Goal: Information Seeking & Learning: Find specific fact

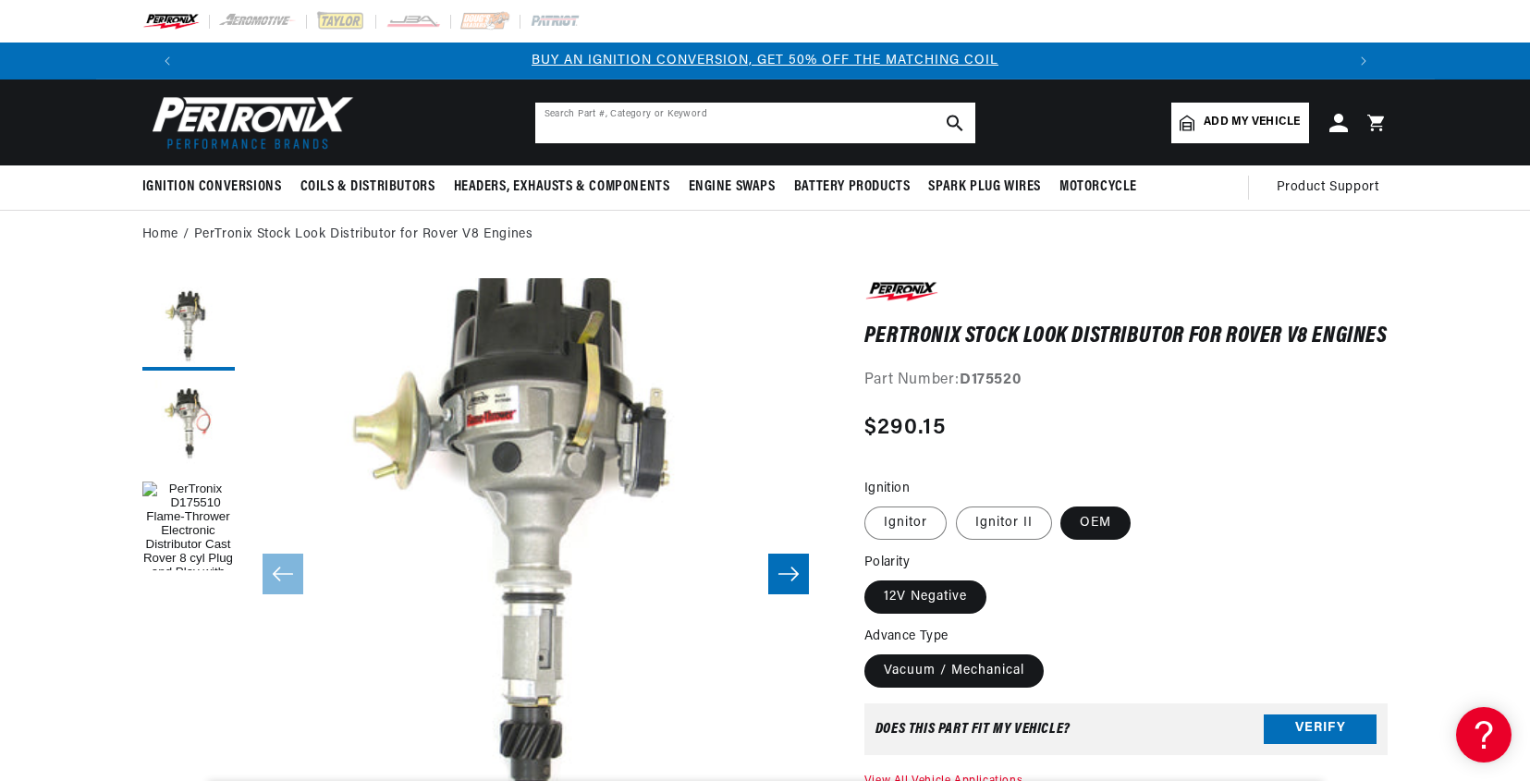
click at [638, 105] on input "text" at bounding box center [755, 123] width 440 height 41
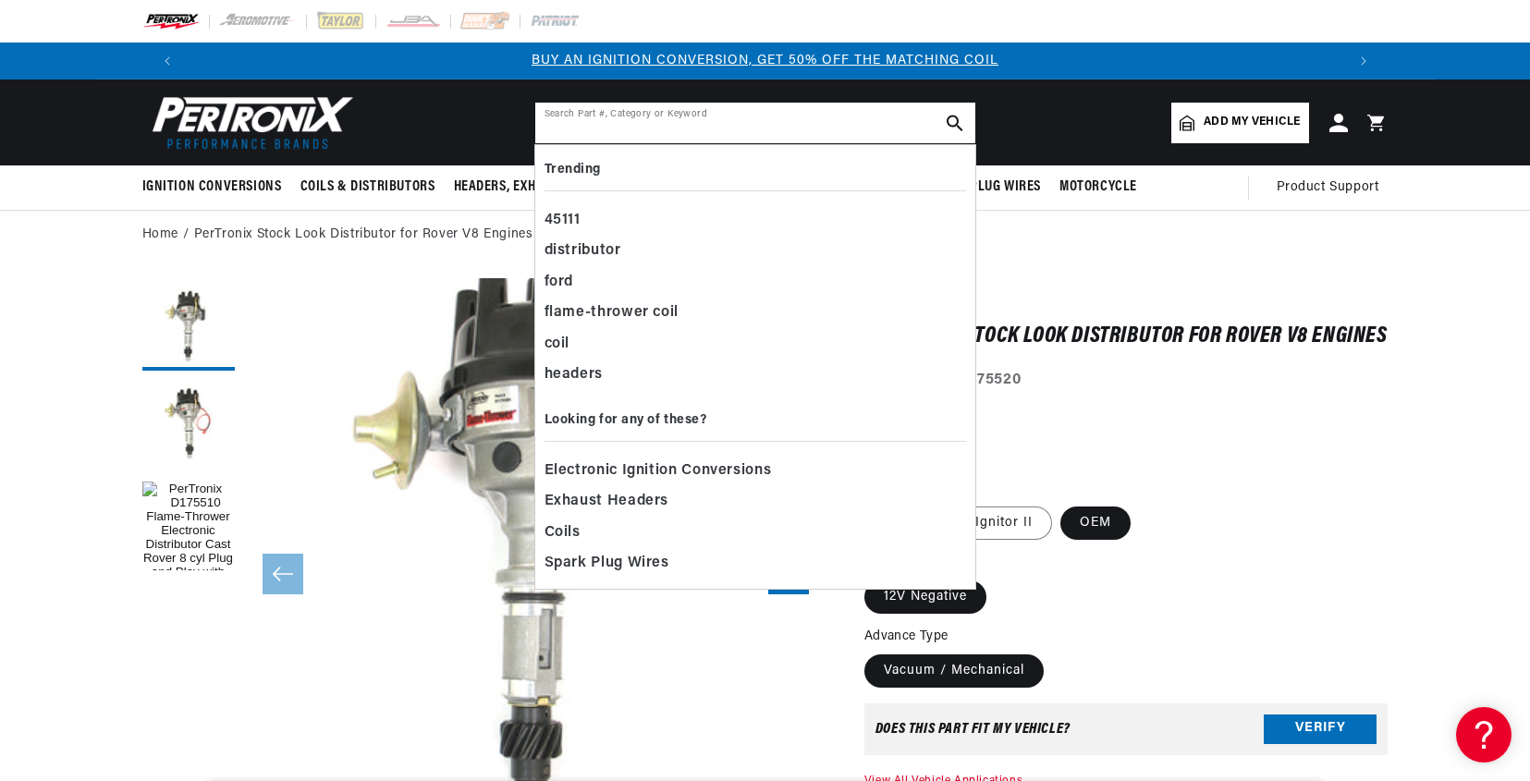
paste input "H8403"
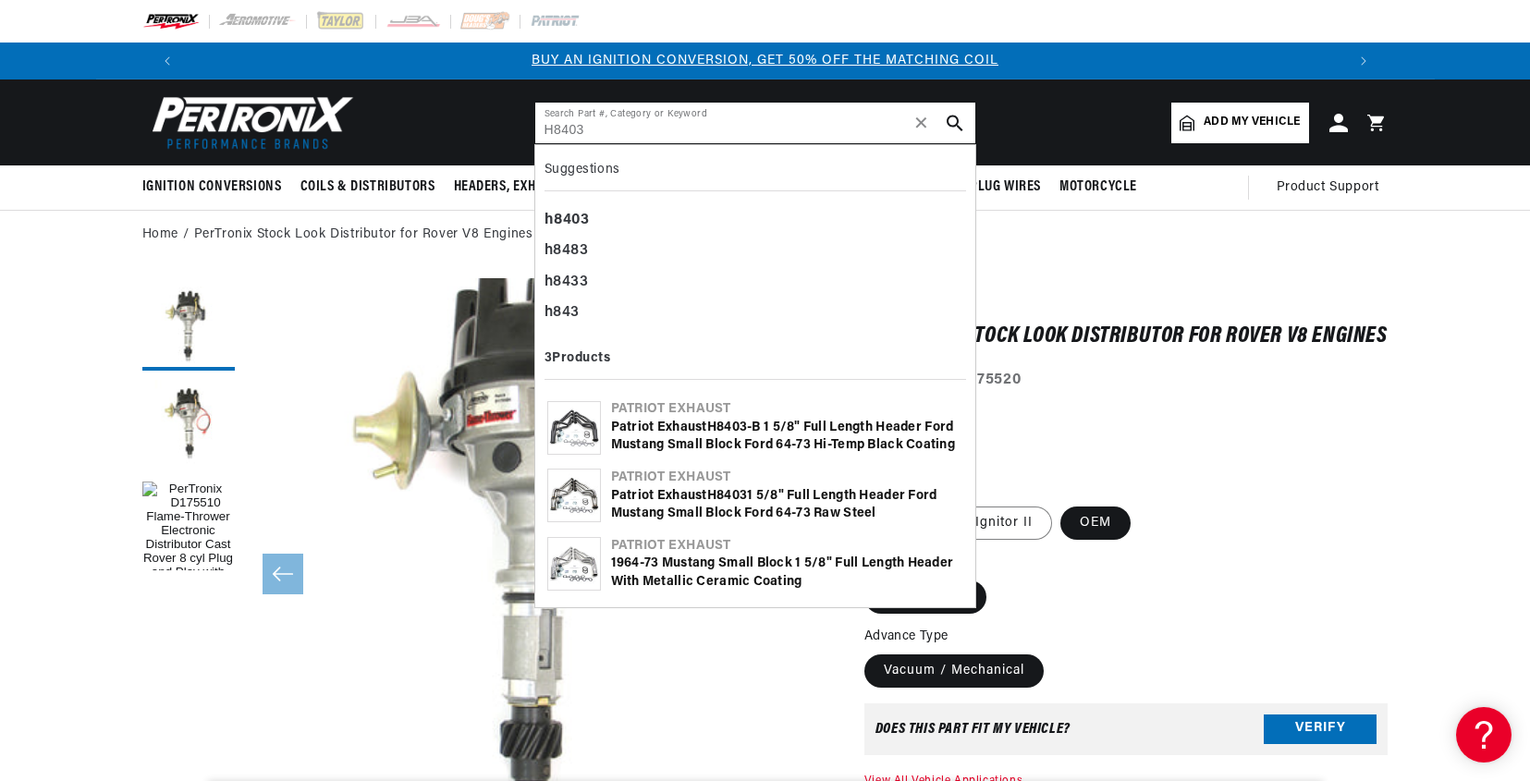
type input "H8403"
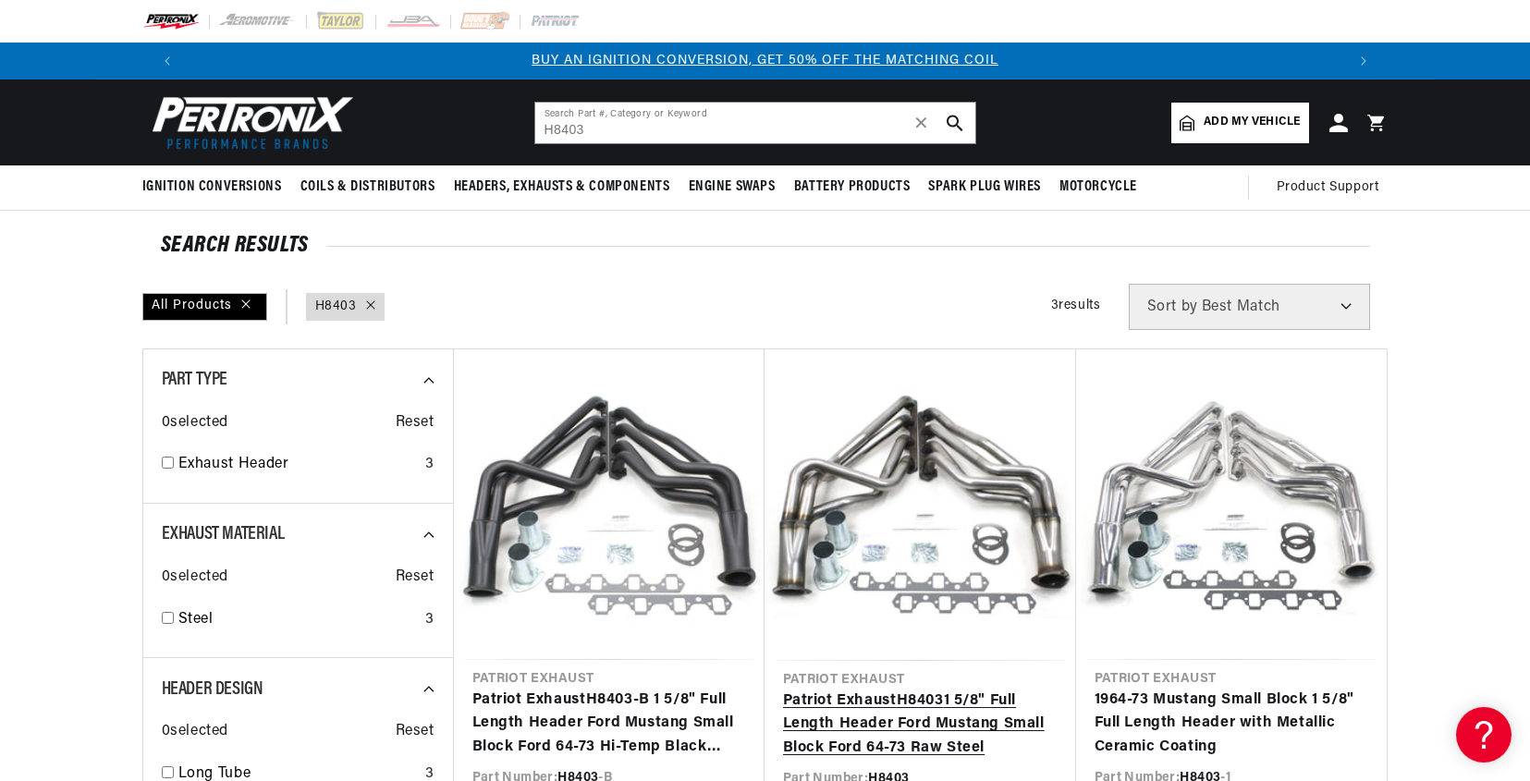
scroll to position [185, 0]
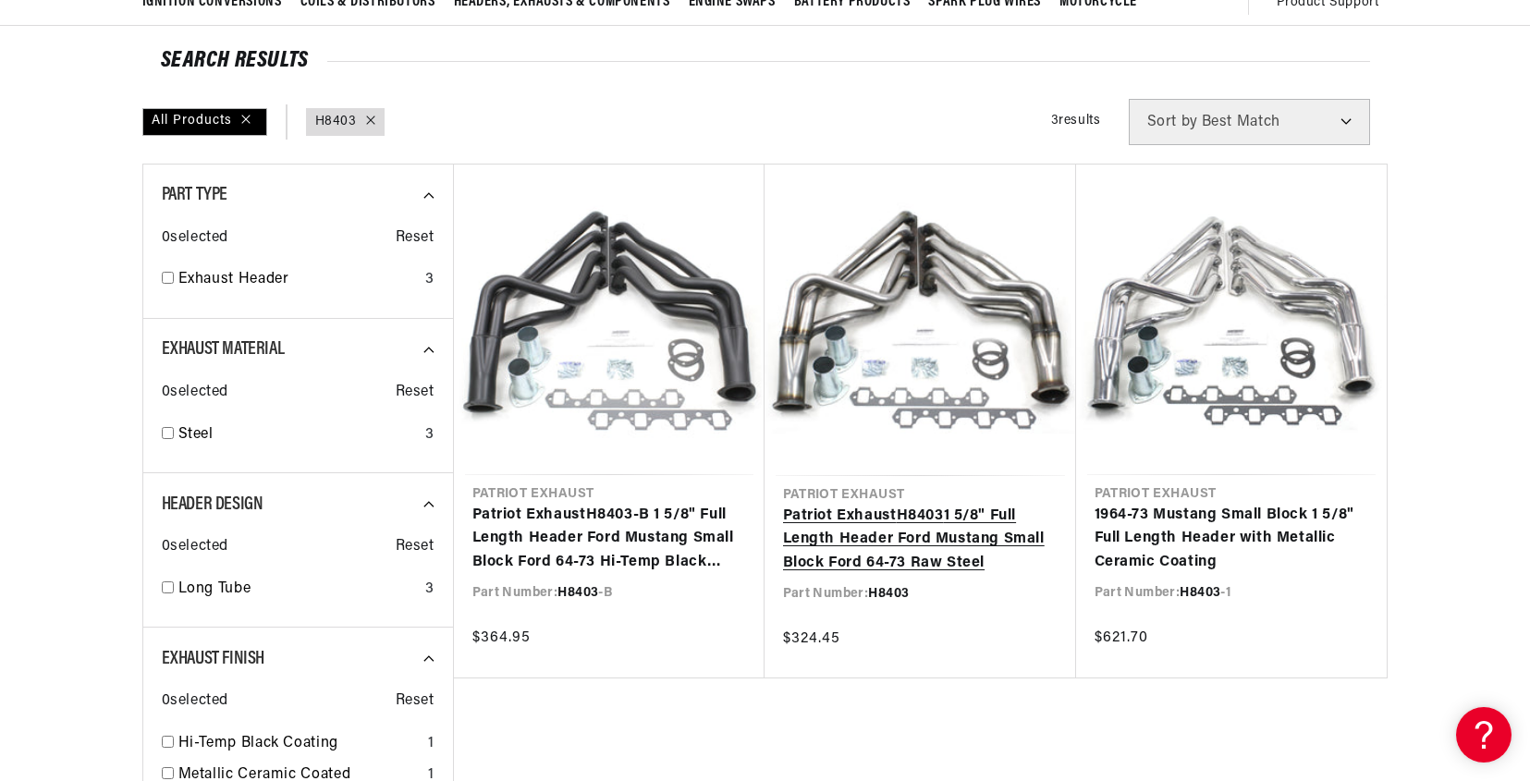
click at [955, 547] on link "Patriot Exhaust H8403 1 5/8" Full Length Header Ford Mustang Small Block Ford 6…" at bounding box center [920, 540] width 275 height 71
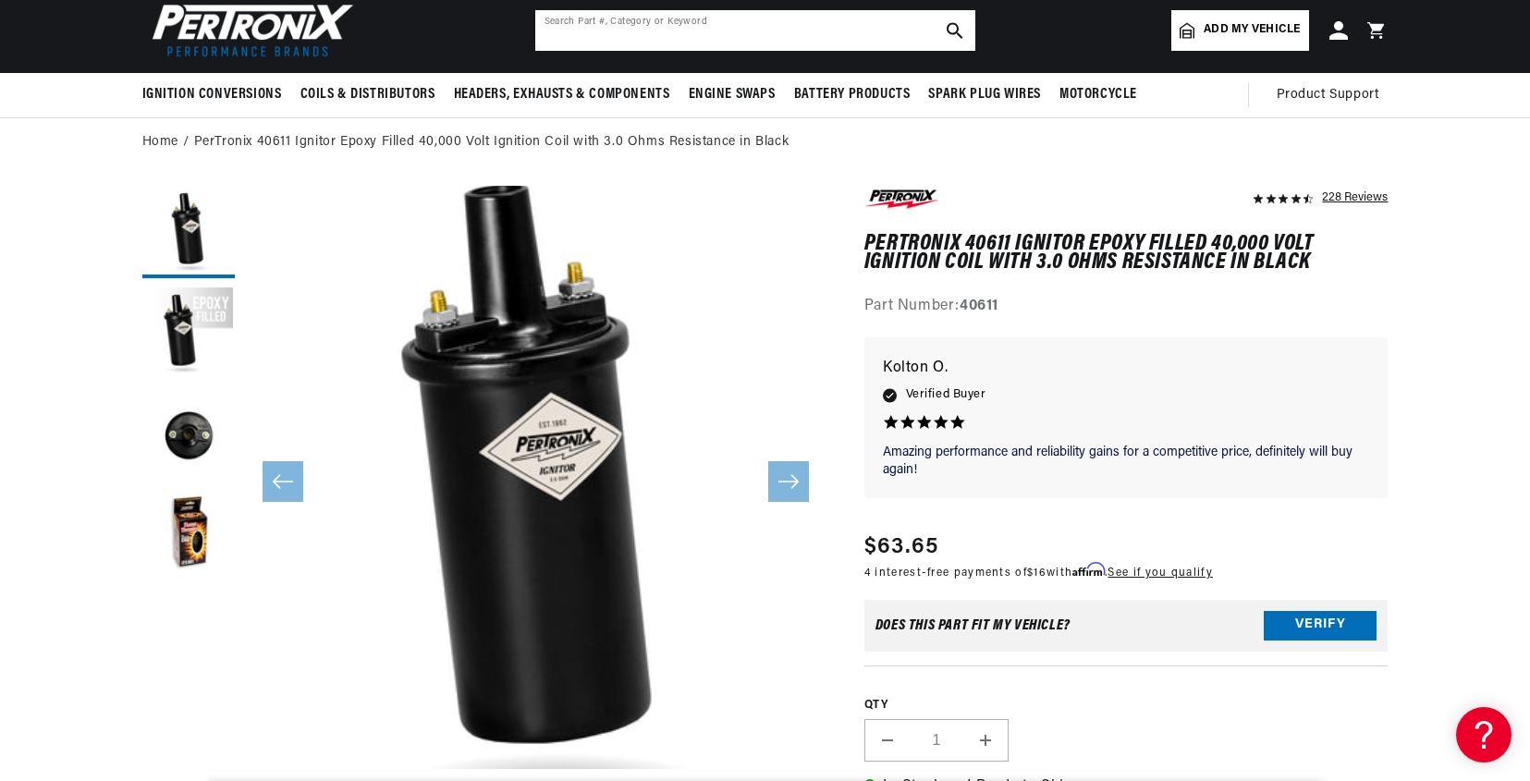
click at [651, 38] on input "text" at bounding box center [755, 30] width 440 height 41
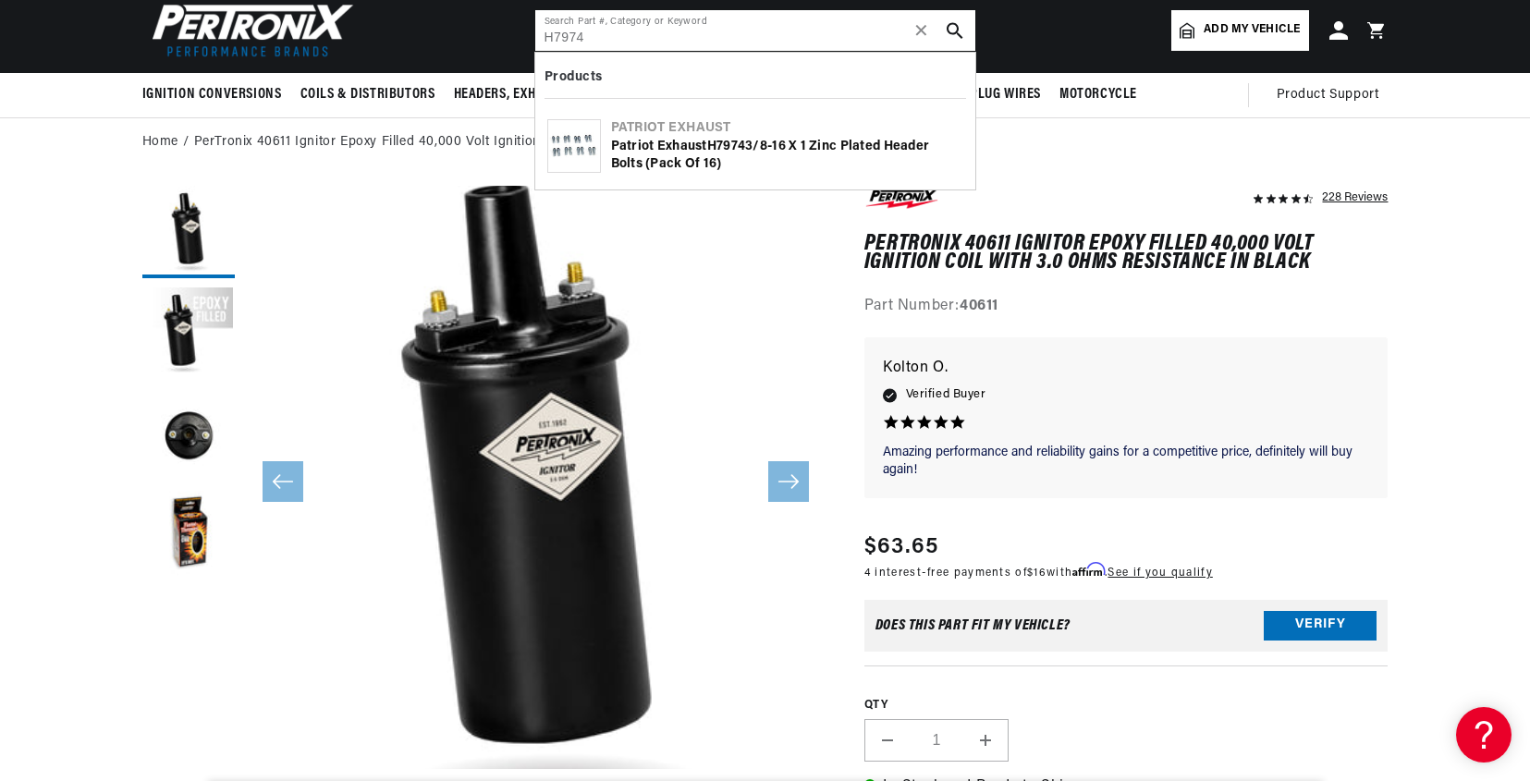
type input "H7974"
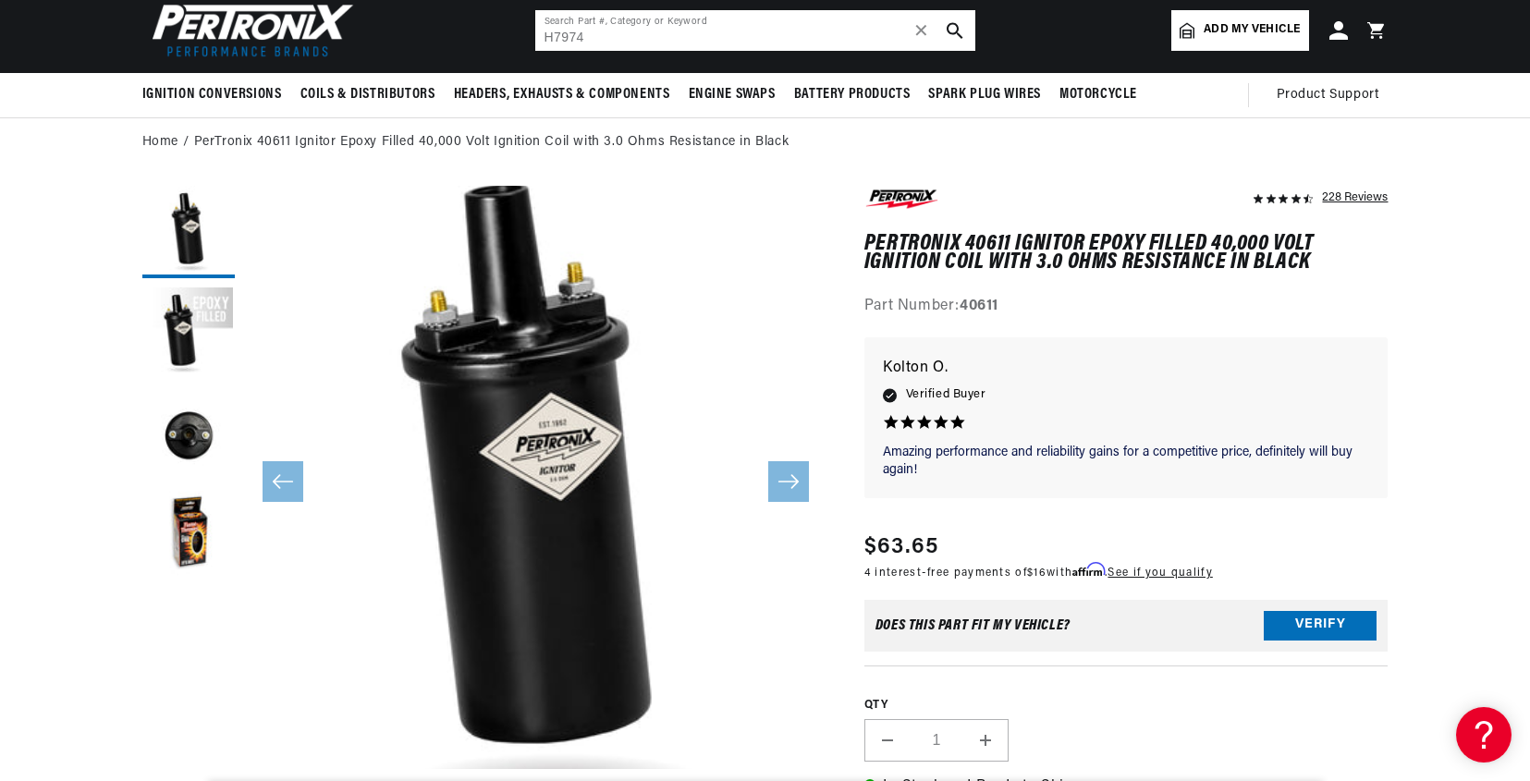
scroll to position [0, 227]
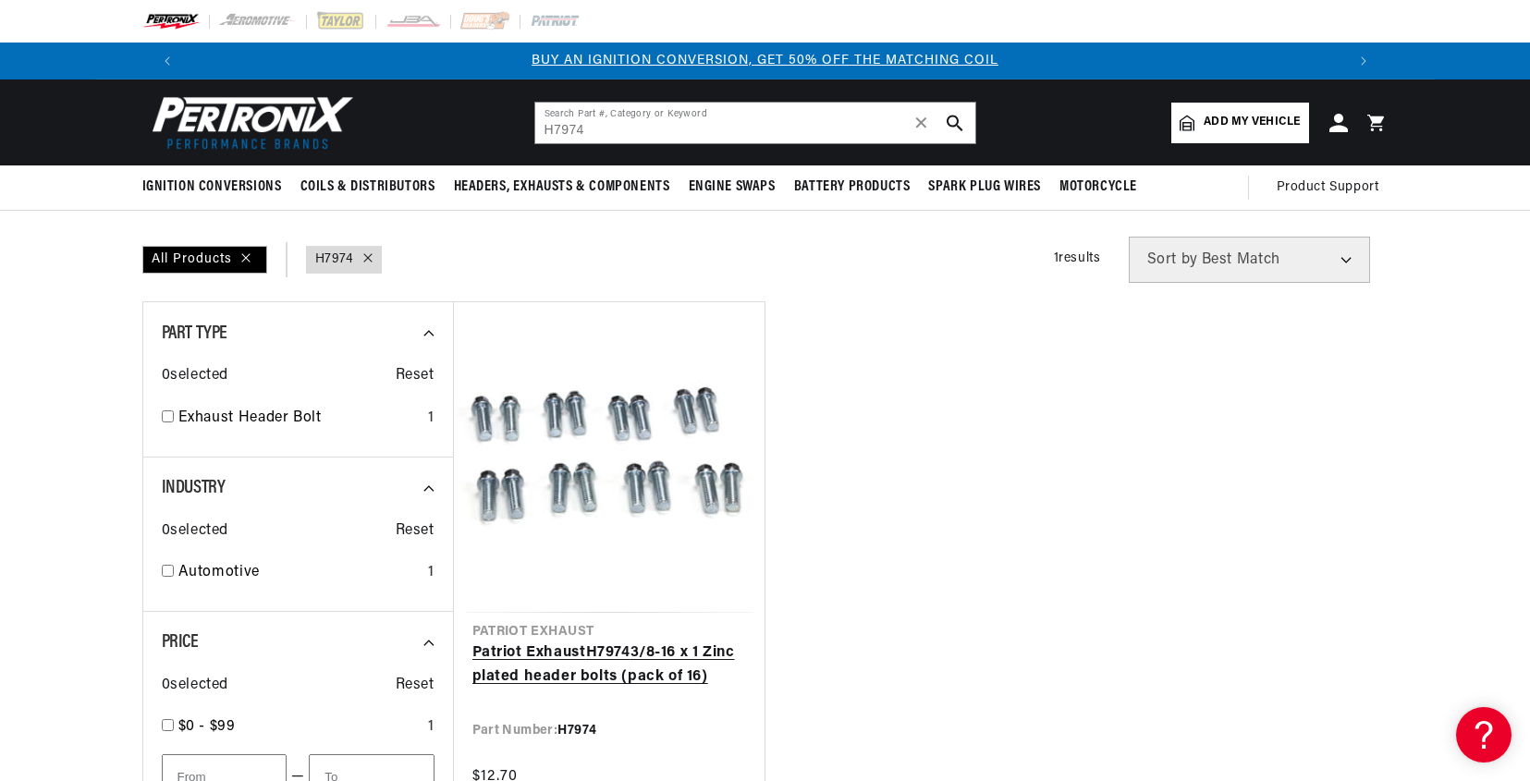
click at [560, 671] on link "Patriot Exhaust H7974 3/8-16 x 1 Zinc plated header bolts (pack of 16)" at bounding box center [609, 665] width 274 height 47
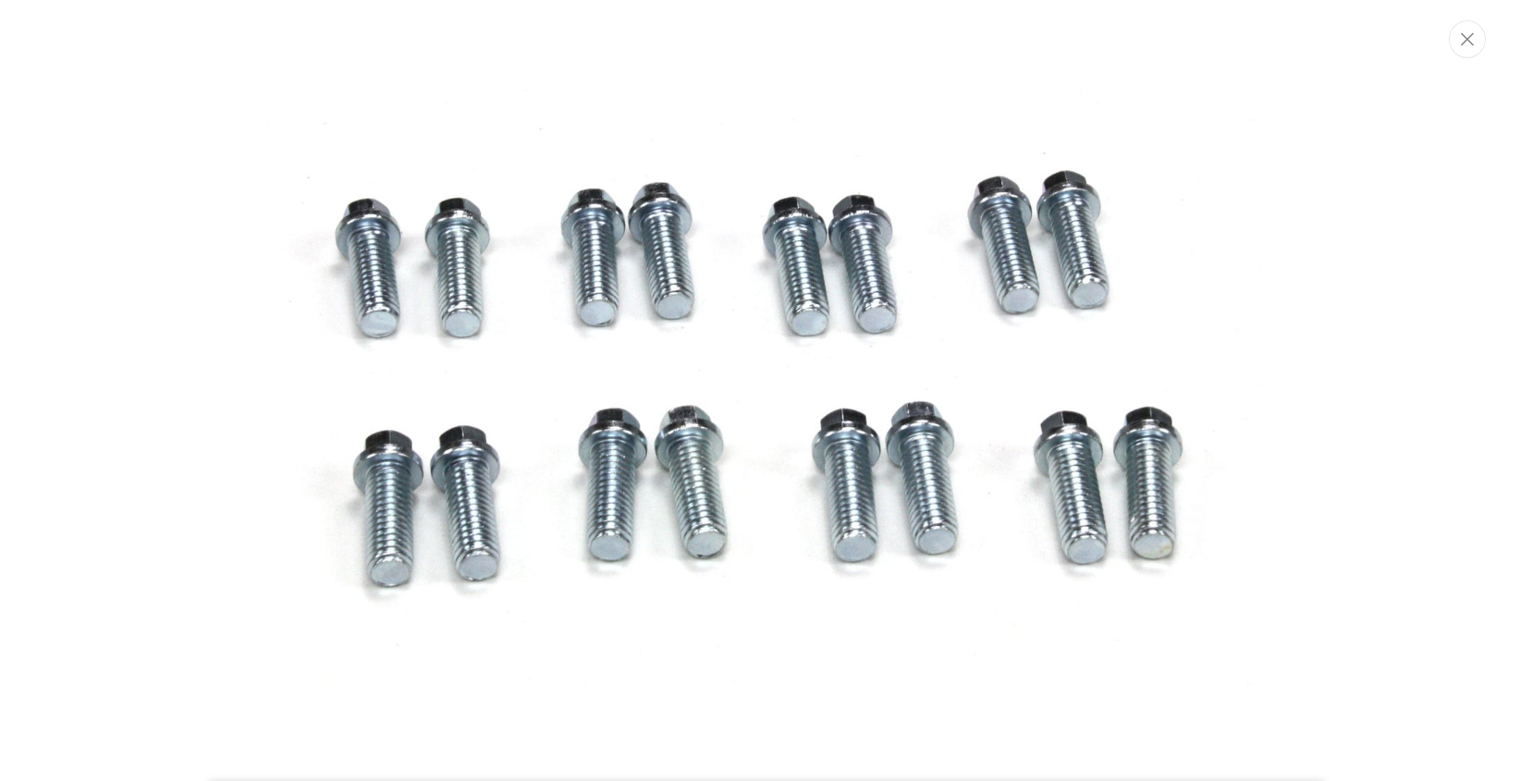
scroll to position [0, 2309]
drag, startPoint x: 1461, startPoint y: 49, endPoint x: 954, endPoint y: 6, distance: 508.4
click at [1461, 49] on button "Close" at bounding box center [1467, 39] width 37 height 38
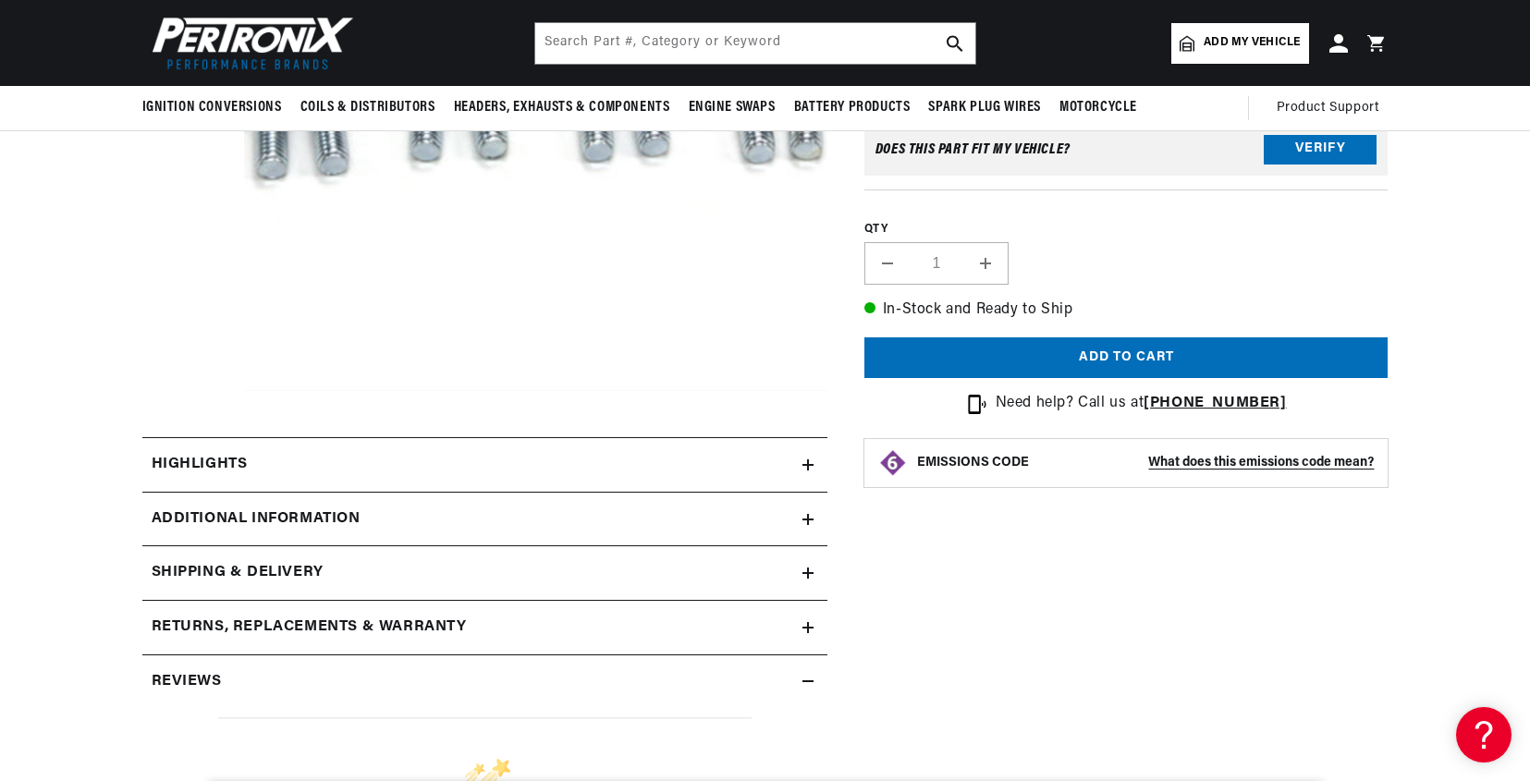
scroll to position [378, 0]
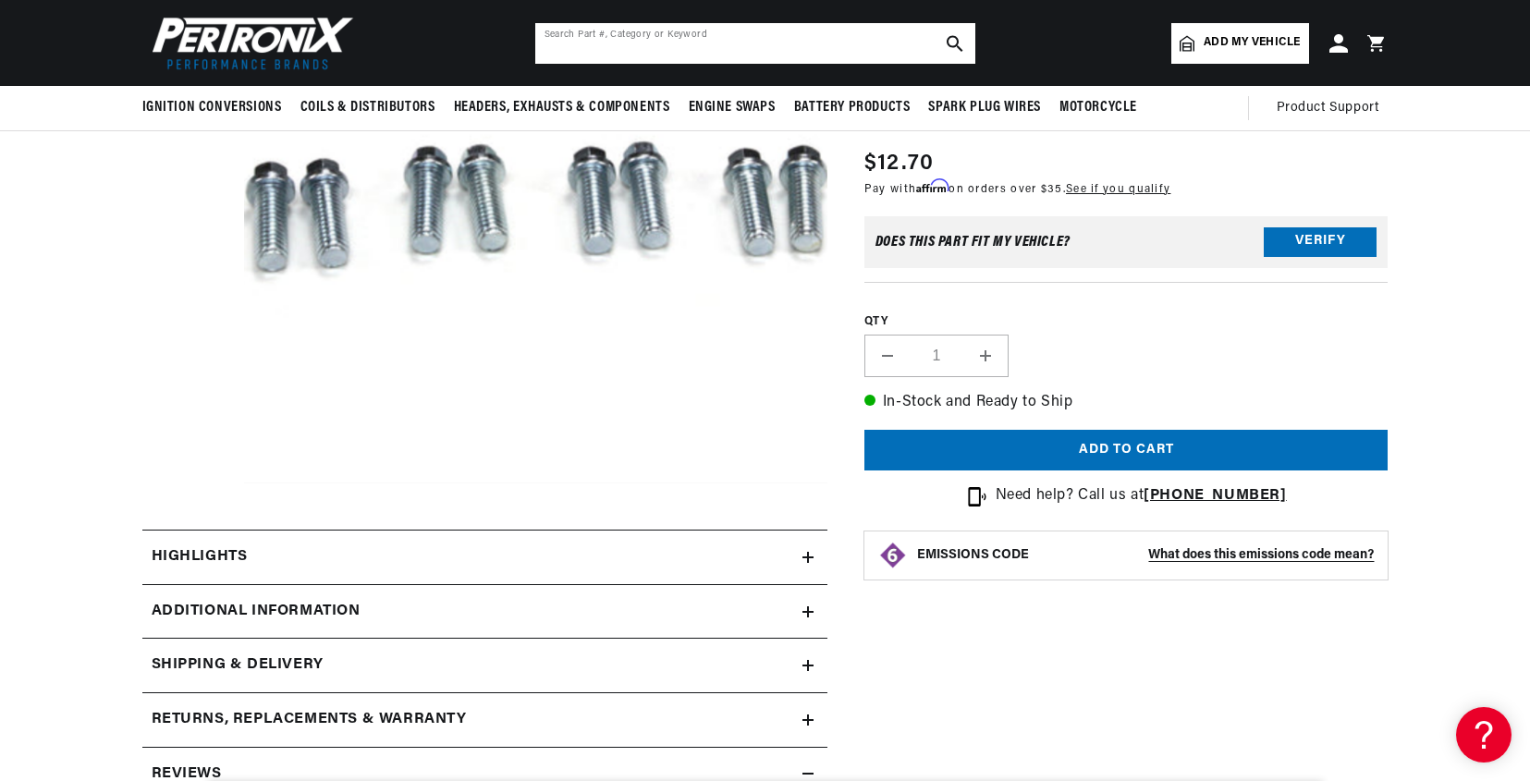
click at [780, 44] on input "text" at bounding box center [755, 43] width 440 height 41
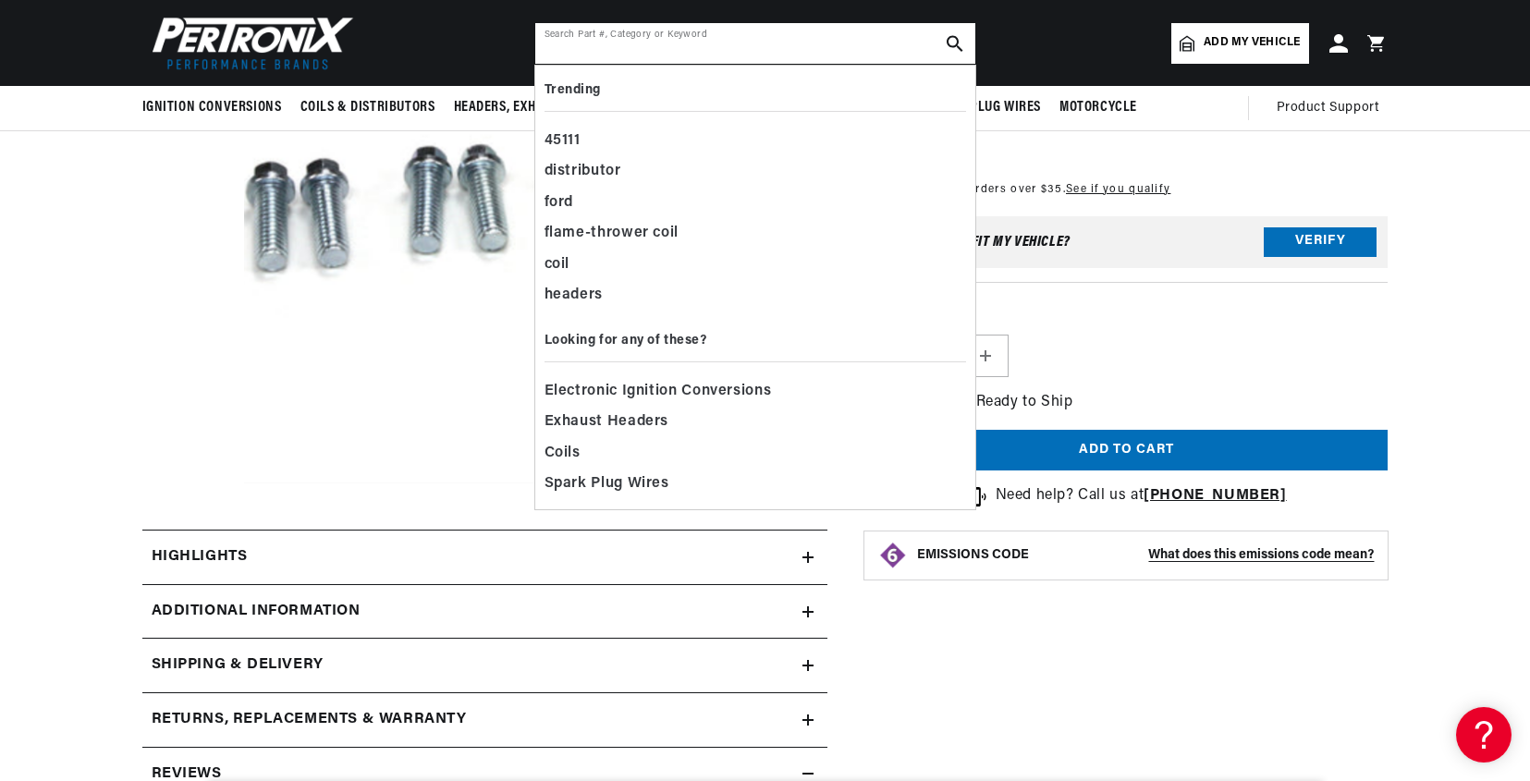
scroll to position [0, 1155]
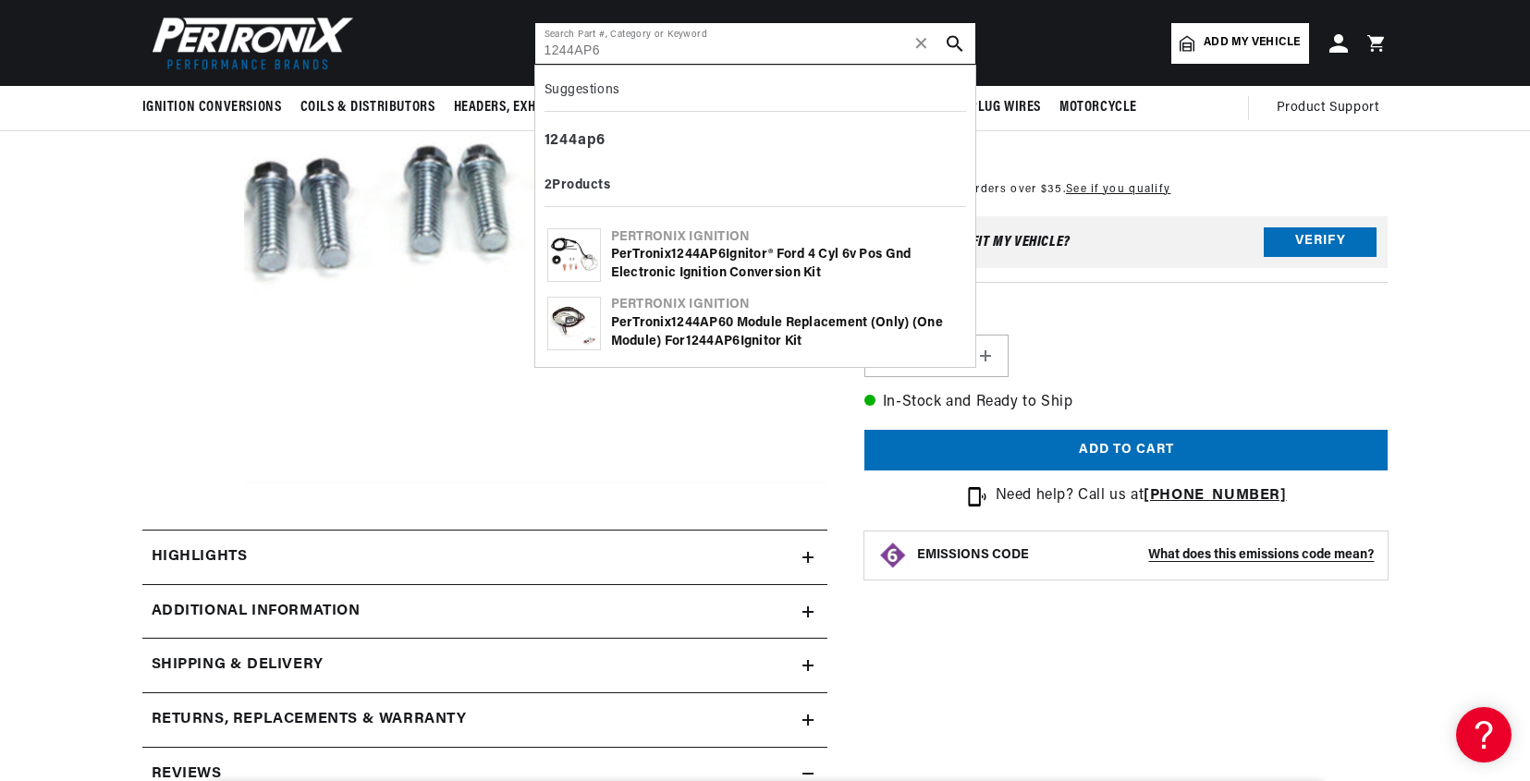
type input "1244AP6"
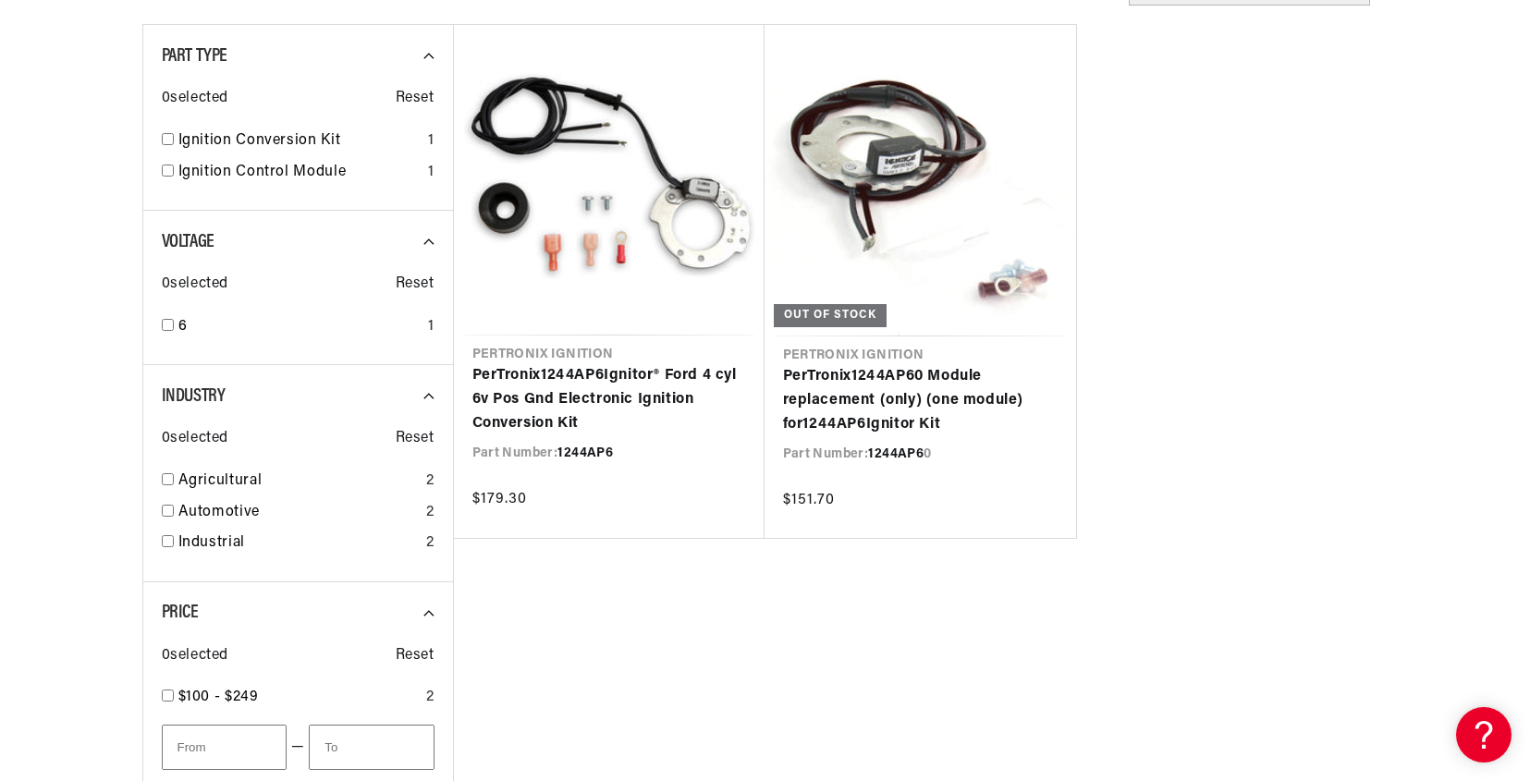
scroll to position [0, 1155]
drag, startPoint x: 1324, startPoint y: 249, endPoint x: 1486, endPoint y: 320, distance: 176.8
click at [1324, 249] on ul "Pertronix Ignition PerTronix 1244AP6 Ignitor® Ford 4 cyl 6v Pos Gnd Electronic …" at bounding box center [920, 281] width 935 height 515
click at [1352, 203] on ul "Pertronix Ignition PerTronix 1244AP6 Ignitor® Ford 4 cyl 6v Pos Gnd Electronic …" at bounding box center [920, 281] width 935 height 515
click at [1354, 202] on ul "Pertronix Ignition PerTronix 1244AP6 Ignitor® Ford 4 cyl 6v Pos Gnd Electronic …" at bounding box center [920, 281] width 935 height 515
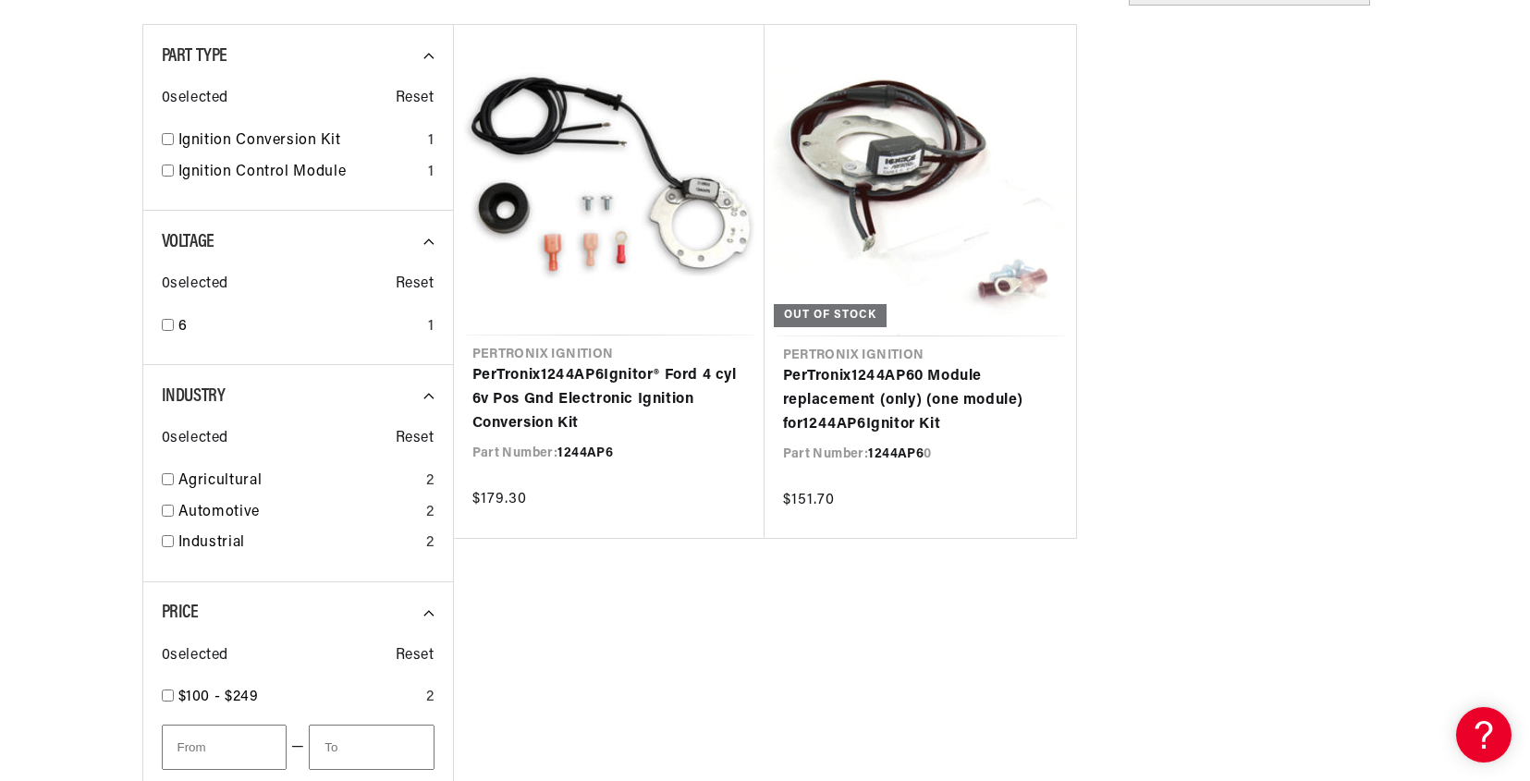
click at [1354, 202] on ul "Pertronix Ignition PerTronix 1244AP6 Ignitor® Ford 4 cyl 6v Pos Gnd Electronic …" at bounding box center [920, 281] width 935 height 515
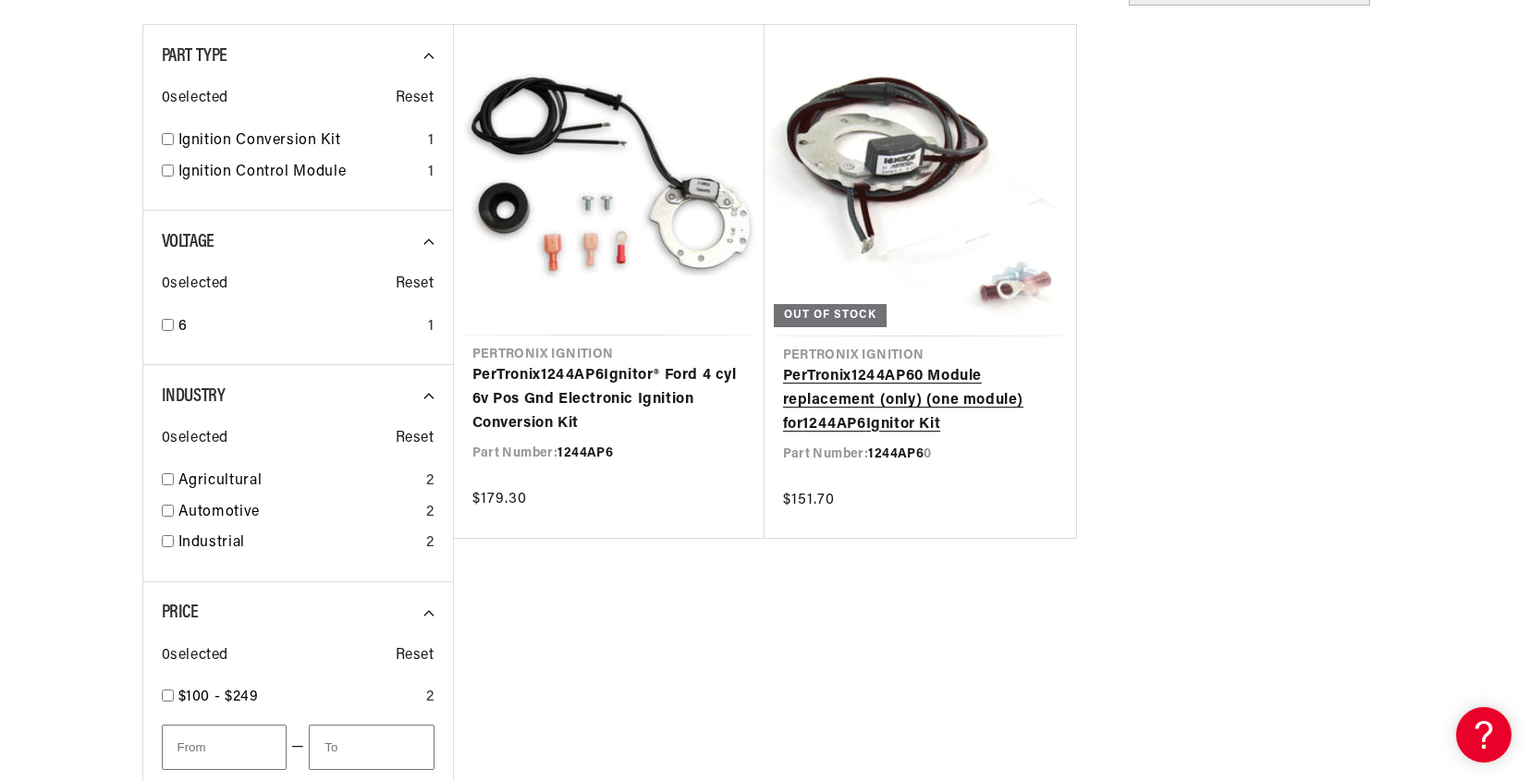
scroll to position [0, 2309]
